Goal: Contribute content

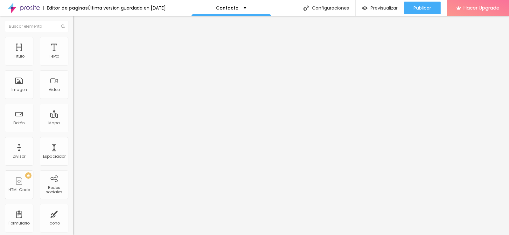
click at [73, 60] on input "Alboom Brasil" at bounding box center [111, 56] width 76 height 6
drag, startPoint x: 40, startPoint y: 73, endPoint x: 0, endPoint y: 78, distance: 40.4
click at [73, 78] on div "Dirección Alboom Brasil Alineación 15 Zoom" at bounding box center [109, 113] width 73 height 127
type input "r"
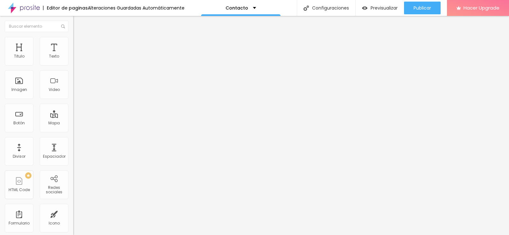
scroll to position [0, 0]
type input "Rosario, Argentina."
click at [79, 43] on span "Estilo" at bounding box center [84, 40] width 10 height 5
type input "95"
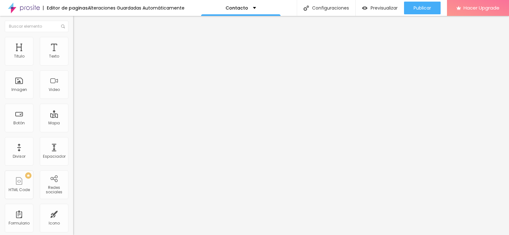
type input "90"
type input "80"
type input "75"
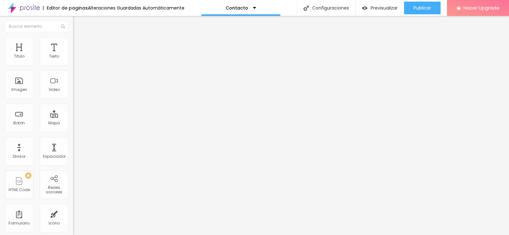
type input "75"
type input "70"
type input "65"
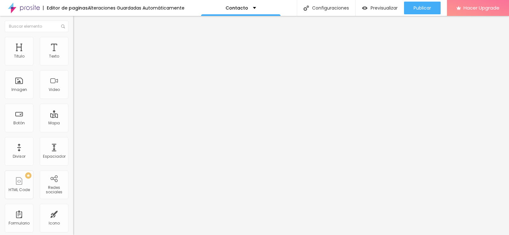
type input "60"
type input "55"
type input "65"
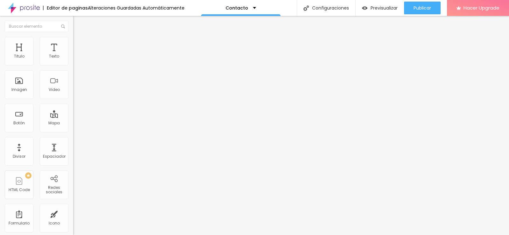
type input "65"
type input "75"
type input "85"
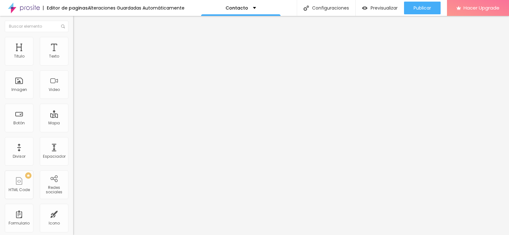
type input "100"
drag, startPoint x: 66, startPoint y: 68, endPoint x: 100, endPoint y: 67, distance: 34.7
click at [100, 65] on input "range" at bounding box center [93, 62] width 41 height 5
type input "336"
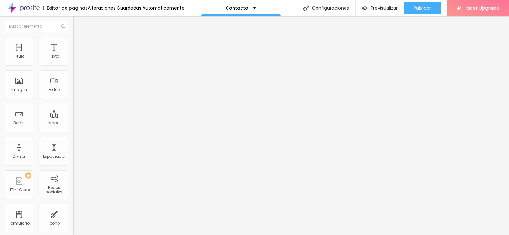
type input "336"
type input "318"
type input "299"
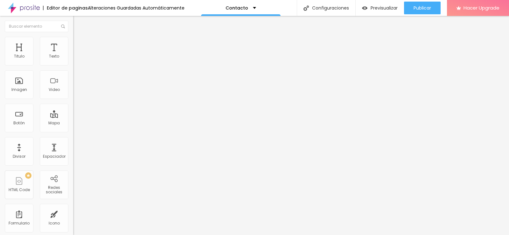
type input "291"
type input "284"
type input "246"
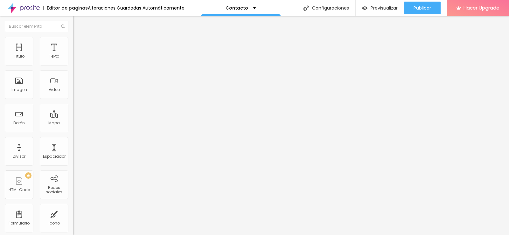
type input "246"
type input "227"
type input "223"
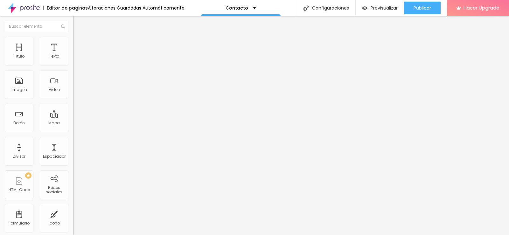
type input "215"
type input "212"
type input "208"
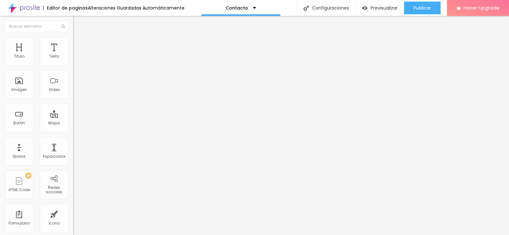
type input "208"
type input "227"
type input "272"
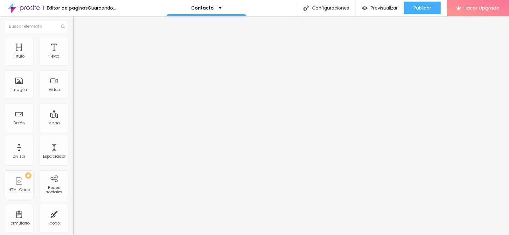
type input "340"
type input "450"
type input "526"
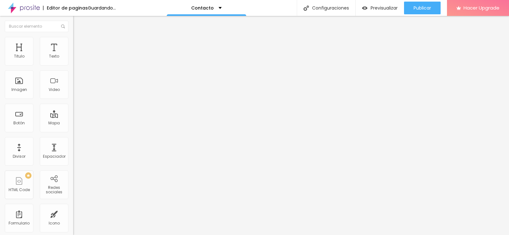
type input "526"
type input "590"
type input "658"
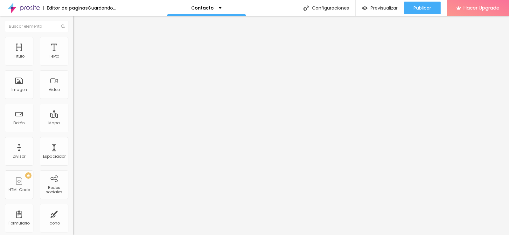
type input "688"
type input "738"
type input "794"
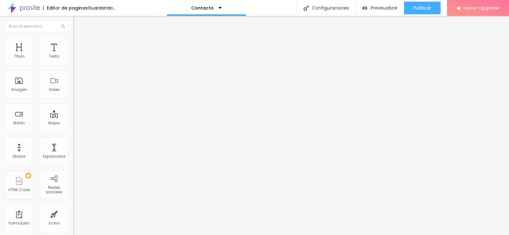
type input "794"
type input "800"
type input "772"
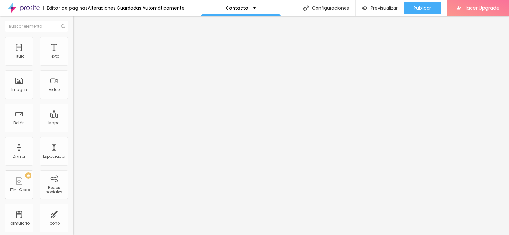
type input "745"
type input "669"
type input "639"
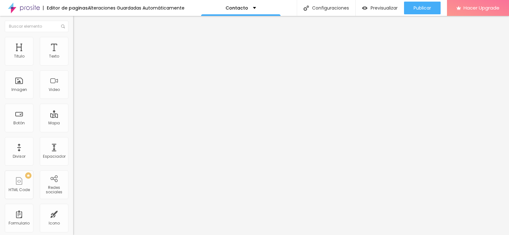
type input "639"
type input "605"
type input "567"
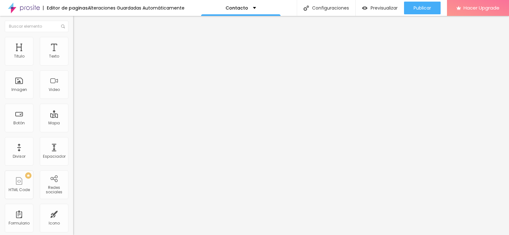
type input "537"
type input "511"
type input "476"
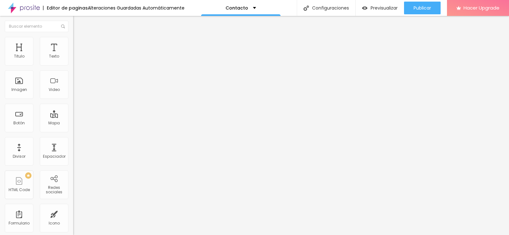
type input "476"
type input "473"
type input "461"
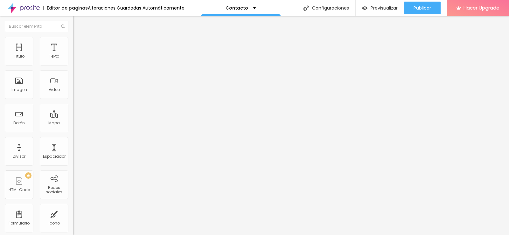
type input "442"
type input "435"
type input "431"
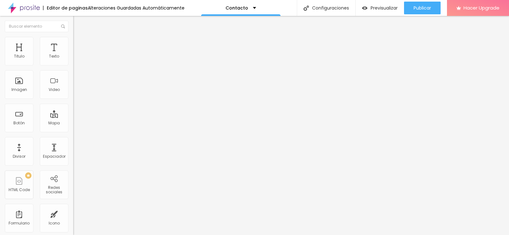
type input "431"
type input "420"
type input "416"
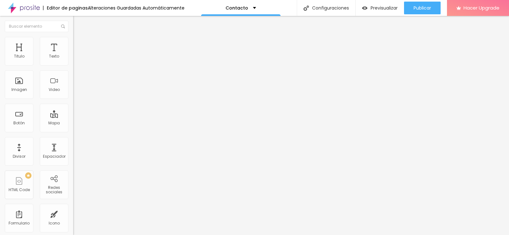
type input "412"
type input "405"
type input "401"
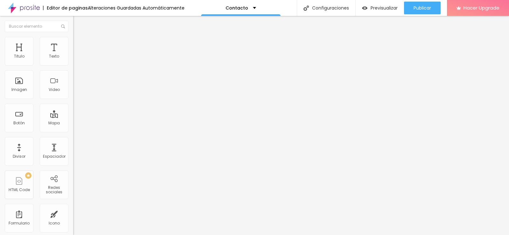
type input "401"
type input "393"
type input "374"
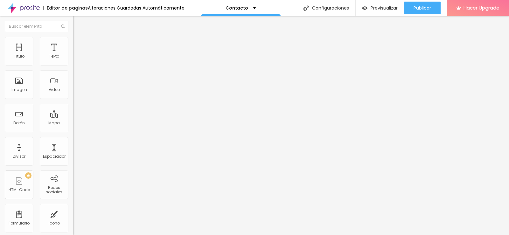
type input "359"
type input "355"
type input "348"
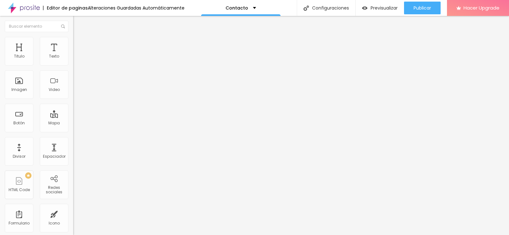
drag, startPoint x: 27, startPoint y: 86, endPoint x: 34, endPoint y: 89, distance: 7.1
type input "355"
click at [73, 81] on input "range" at bounding box center [93, 78] width 41 height 5
type input "355"
click at [73, 43] on li "Avanzado" at bounding box center [109, 46] width 73 height 6
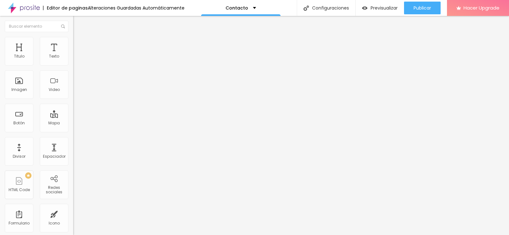
click at [78, 26] on img "button" at bounding box center [80, 23] width 5 height 5
click at [58, 186] on div "Redes sociales" at bounding box center [53, 189] width 25 height 9
click at [42, 194] on div "Redes sociales" at bounding box center [53, 189] width 25 height 9
click at [73, 63] on div "TikTok" at bounding box center [109, 60] width 73 height 20
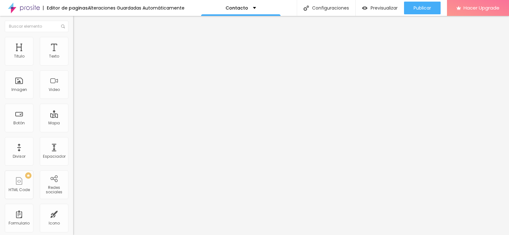
click at [73, 90] on input "text" at bounding box center [111, 86] width 76 height 6
click at [73, 180] on div "Instagram" at bounding box center [109, 182] width 73 height 4
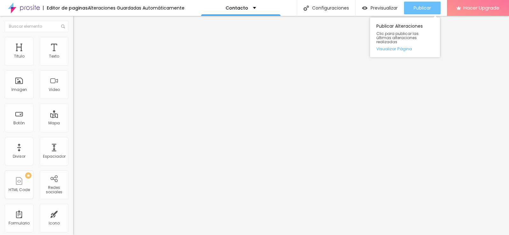
click at [423, 5] on span "Publicar" at bounding box center [421, 7] width 17 height 5
click at [413, 9] on span "Publicar" at bounding box center [421, 7] width 17 height 5
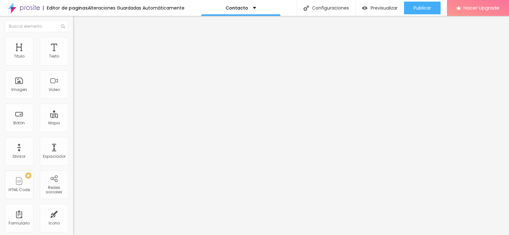
click at [73, 64] on div "Contacto" at bounding box center [109, 58] width 73 height 11
click at [79, 44] on span "Estilo" at bounding box center [84, 40] width 10 height 5
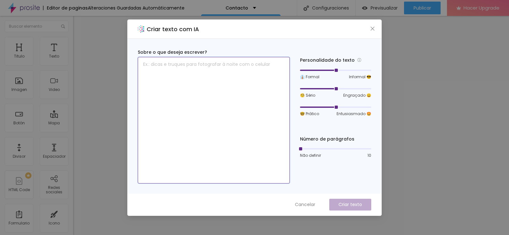
click at [161, 64] on textarea at bounding box center [214, 120] width 152 height 127
type textarea "Contacto"
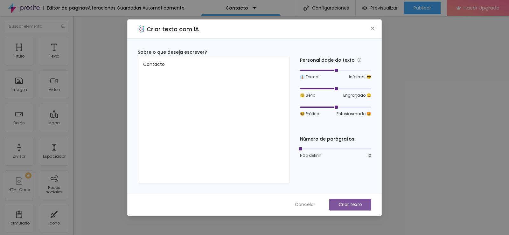
click at [345, 208] on button "Criar texto" at bounding box center [350, 205] width 42 height 12
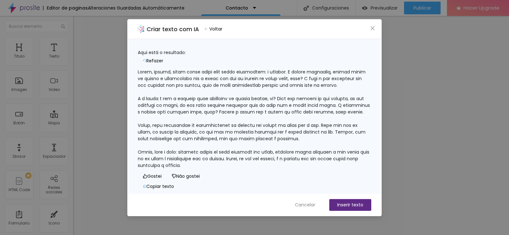
scroll to position [33, 0]
click at [307, 204] on span "Cancelar" at bounding box center [305, 205] width 20 height 7
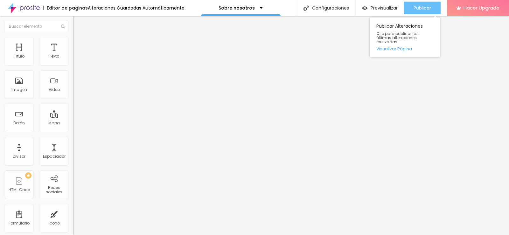
click at [420, 10] on span "Publicar" at bounding box center [421, 7] width 17 height 5
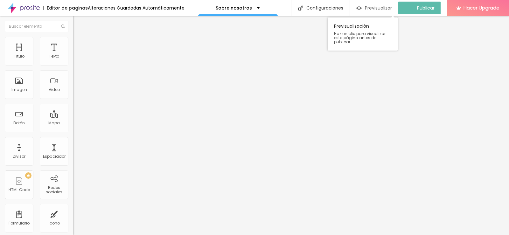
click at [386, 10] on span "Previsualizar" at bounding box center [378, 7] width 27 height 5
